Goal: Find specific page/section: Locate a particular part of the current website

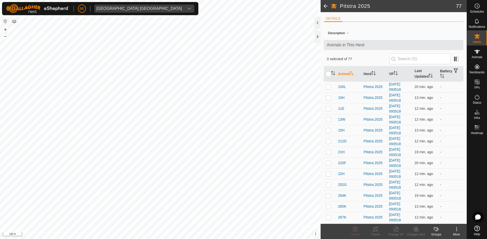
scroll to position [329, 0]
click at [118, 9] on div "dropdown trigger" at bounding box center [123, 9] width 10 height 8
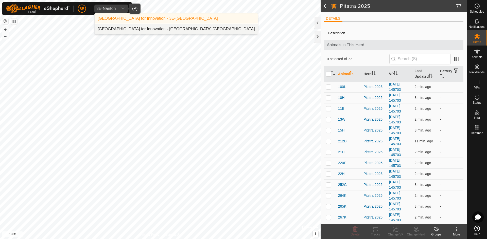
click at [119, 27] on li "Olds College Centre for Innovation - Olds College Alberta" at bounding box center [176, 29] width 163 height 10
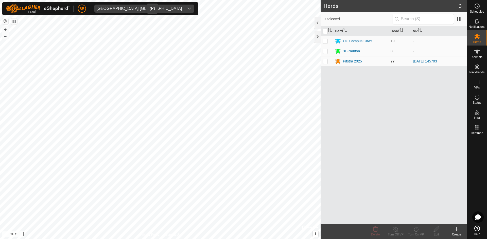
click at [345, 63] on div "Pitstra 2025" at bounding box center [352, 61] width 19 height 5
